Goal: Information Seeking & Learning: Check status

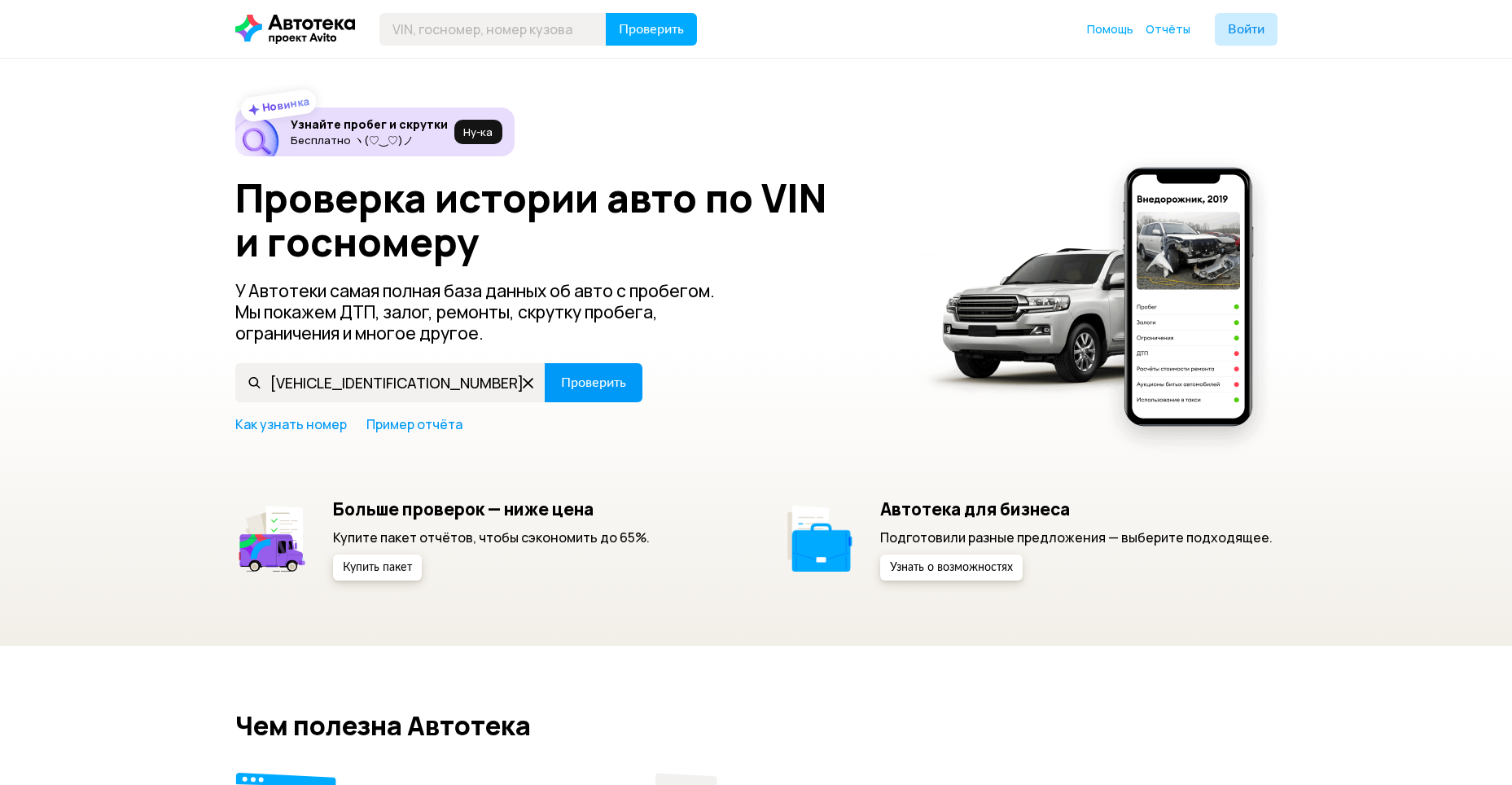
type input "X0TNHXSETPA000519"
click at [571, 378] on span "Проверить" at bounding box center [593, 382] width 65 height 13
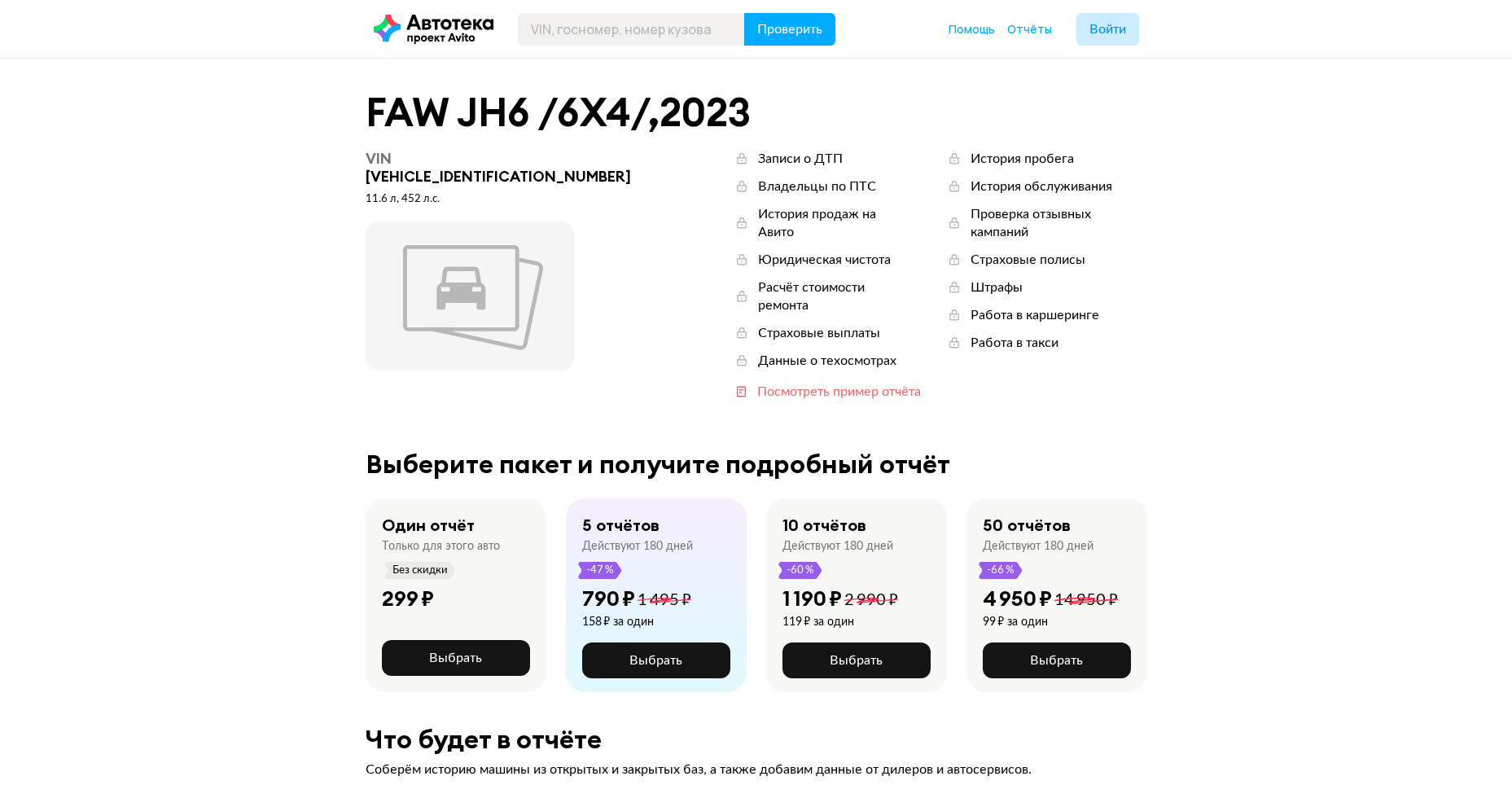
click at [762, 383] on div "Посмотреть пример отчёта" at bounding box center [839, 392] width 163 height 18
drag, startPoint x: 560, startPoint y: 159, endPoint x: 401, endPoint y: 162, distance: 159.0
click at [399, 163] on div "VIN X0TNHXSETPA000519" at bounding box center [510, 167] width 288 height 36
copy div "X0TNHXSETPA000519"
